Goal: Task Accomplishment & Management: Manage account settings

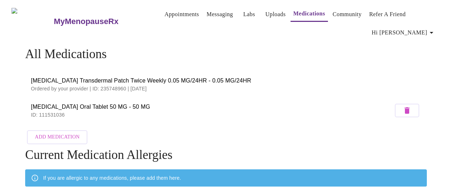
scroll to position [29, 0]
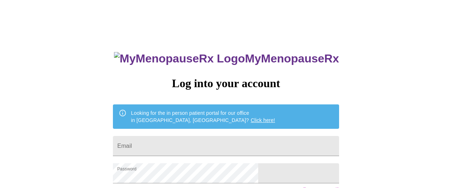
scroll to position [29, 0]
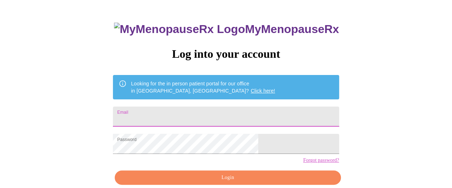
click at [192, 111] on input "Email" at bounding box center [226, 117] width 226 height 20
type input "[EMAIL_ADDRESS][DOMAIN_NAME]"
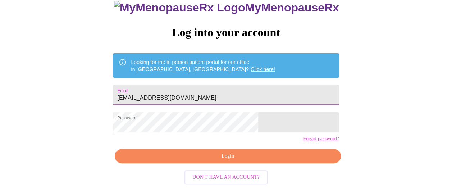
scroll to position [63, 0]
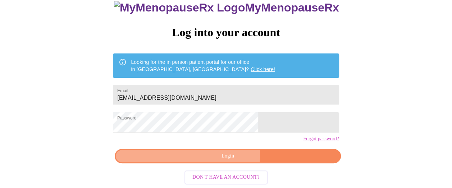
click at [204, 155] on span "Login" at bounding box center [227, 156] width 209 height 9
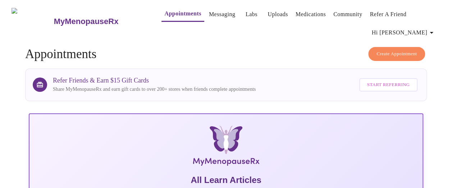
click at [297, 17] on link "Medications" at bounding box center [310, 14] width 30 height 10
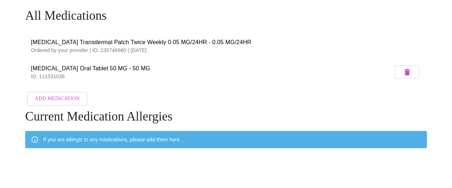
scroll to position [29, 0]
